Goal: Information Seeking & Learning: Learn about a topic

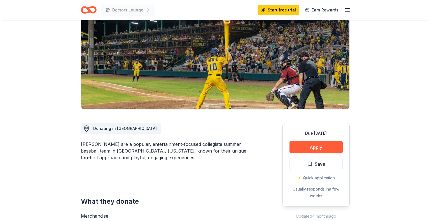
scroll to position [61, 0]
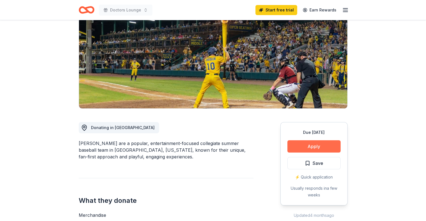
click at [321, 149] on button "Apply" at bounding box center [313, 146] width 53 height 12
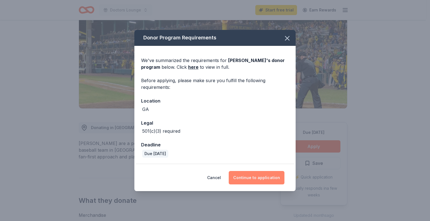
click at [248, 181] on button "Continue to application" at bounding box center [257, 177] width 56 height 13
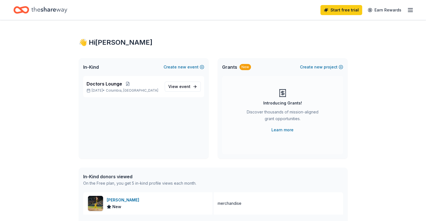
click at [407, 11] on icon "button" at bounding box center [410, 10] width 7 height 7
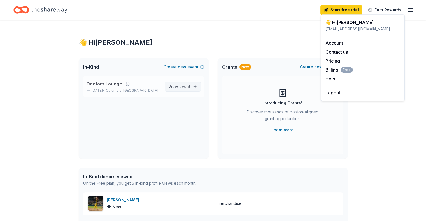
click at [185, 87] on span "event" at bounding box center [184, 86] width 11 height 5
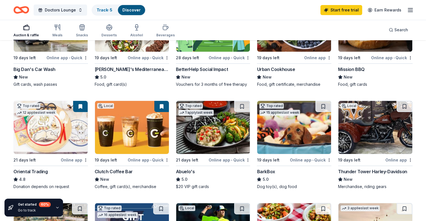
scroll to position [113, 0]
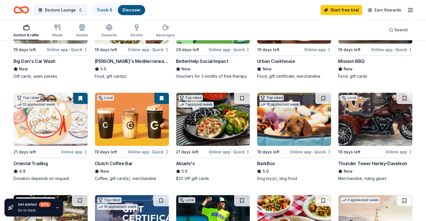
drag, startPoint x: 423, startPoint y: 73, endPoint x: 424, endPoint y: 77, distance: 4.2
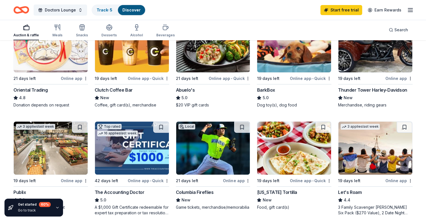
scroll to position [0, 0]
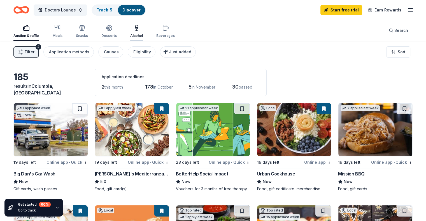
click at [141, 36] on div "Alcohol" at bounding box center [136, 36] width 13 height 4
